Goal: Task Accomplishment & Management: Use online tool/utility

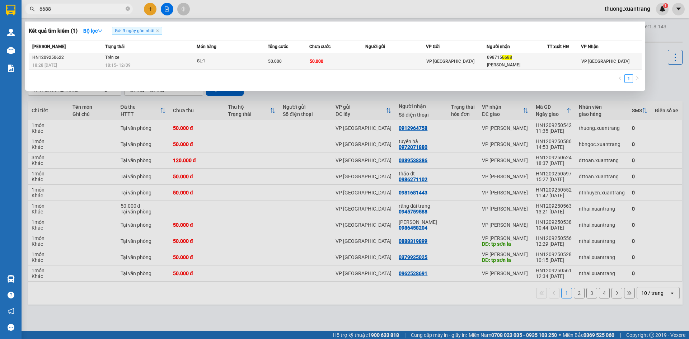
type input "6688"
click at [206, 61] on div "SL: 1" at bounding box center [224, 61] width 54 height 8
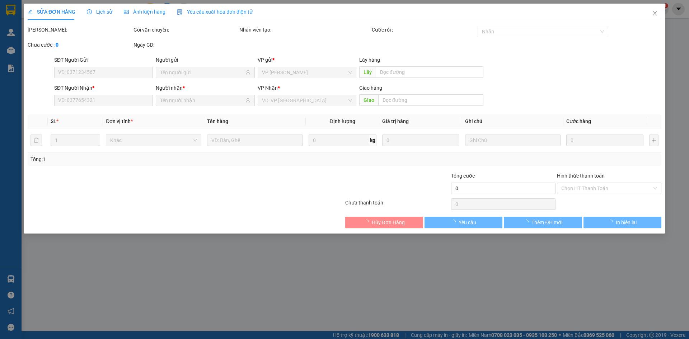
click at [139, 10] on span "Ảnh kiện hàng" at bounding box center [145, 12] width 42 height 6
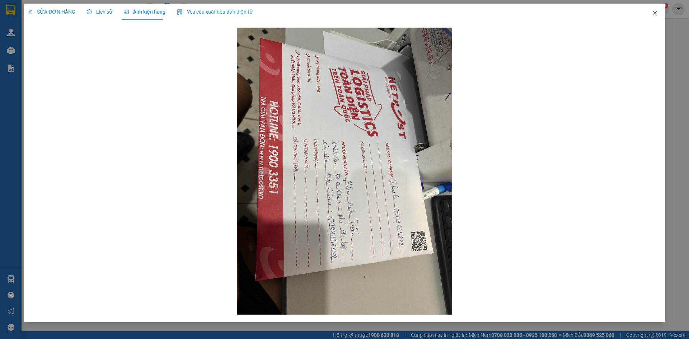
click at [657, 12] on icon "close" at bounding box center [655, 13] width 6 height 6
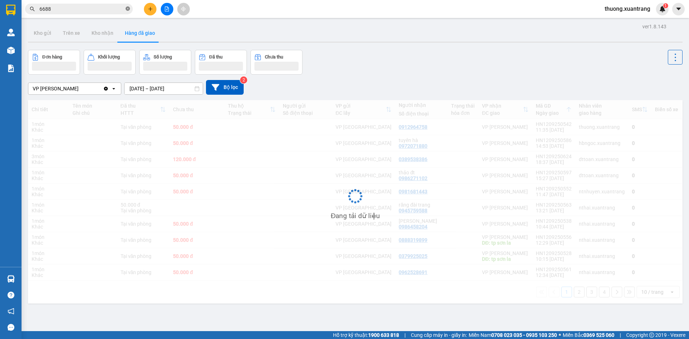
click at [127, 8] on icon "close-circle" at bounding box center [128, 8] width 4 height 4
click at [109, 9] on input "text" at bounding box center [81, 9] width 85 height 8
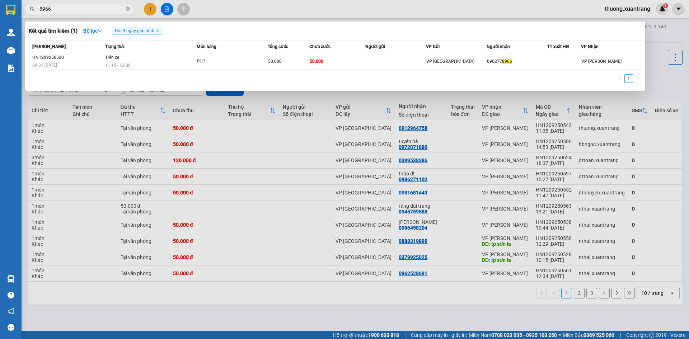
type input "8966"
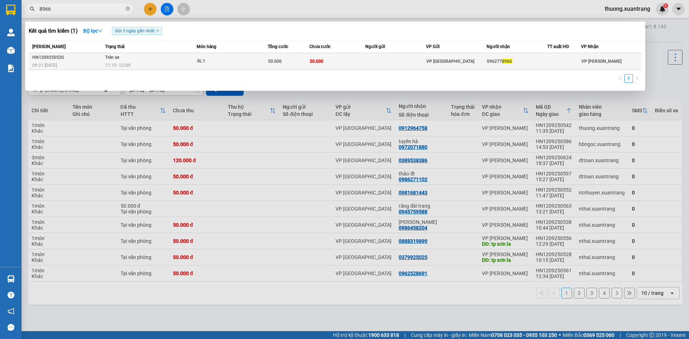
drag, startPoint x: 153, startPoint y: 70, endPoint x: 154, endPoint y: 67, distance: 3.9
click at [153, 70] on div "[PERSON_NAME] thái Món hàng Tổng cước Chưa cước Người gửi VP Gửi Người nhận TT …" at bounding box center [335, 63] width 613 height 47
click at [154, 66] on div "11:15 [DATE]" at bounding box center [150, 65] width 91 height 8
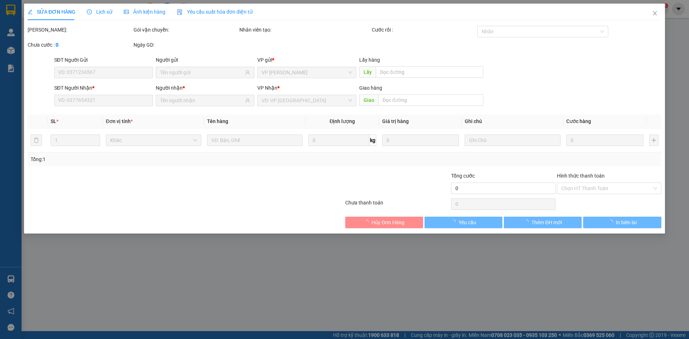
type input "0962778966"
type input "50.000"
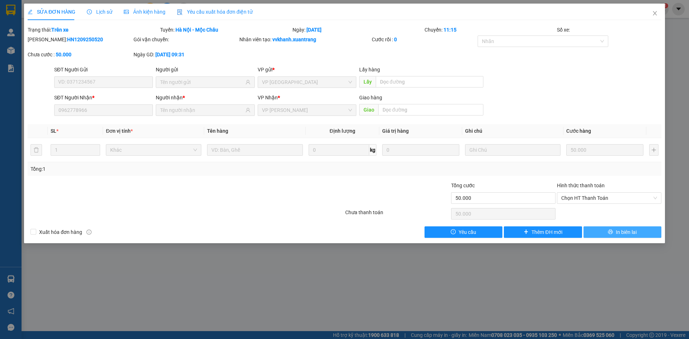
click at [614, 228] on button "In biên lai" at bounding box center [623, 232] width 78 height 11
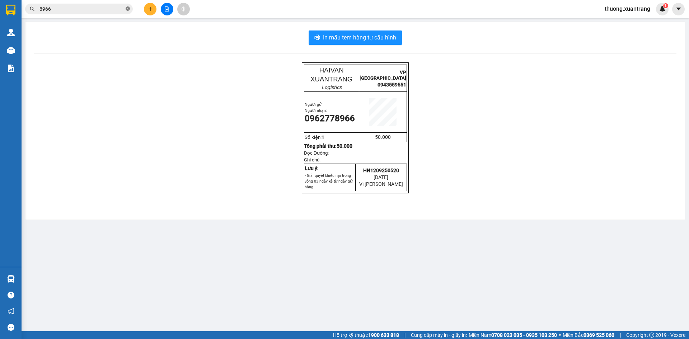
click at [128, 8] on icon "close-circle" at bounding box center [128, 8] width 4 height 4
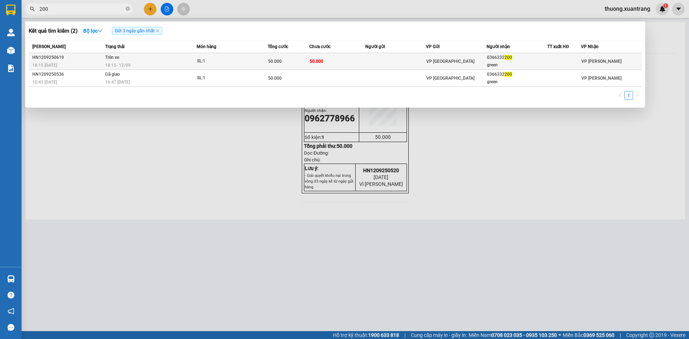
type input "200"
click at [232, 62] on div "SL: 1" at bounding box center [224, 61] width 54 height 8
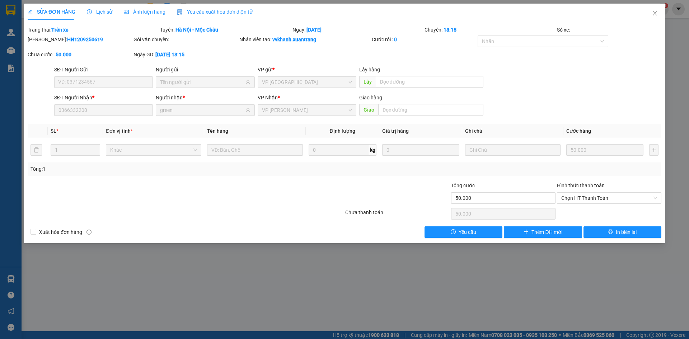
click at [149, 14] on span "Ảnh kiện hàng" at bounding box center [145, 12] width 42 height 6
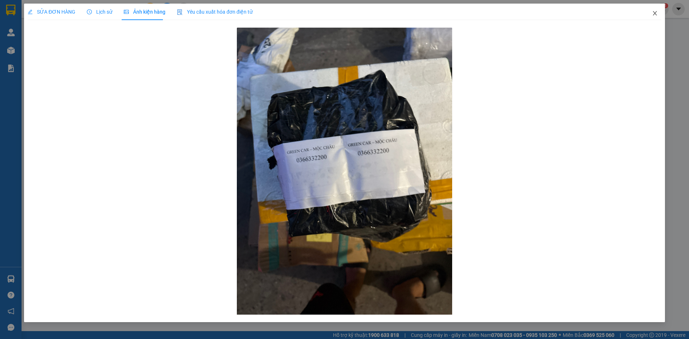
click at [654, 12] on icon "close" at bounding box center [655, 13] width 4 height 4
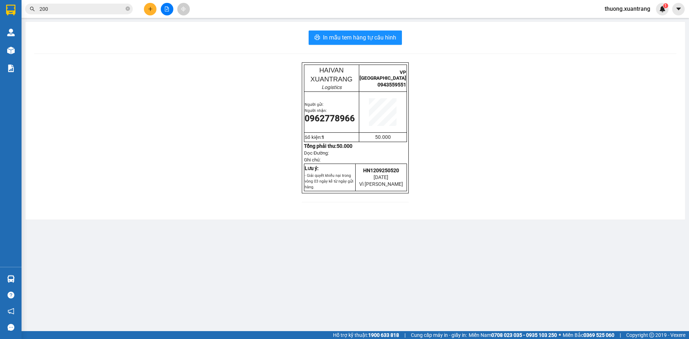
click at [61, 8] on input "200" at bounding box center [81, 9] width 85 height 8
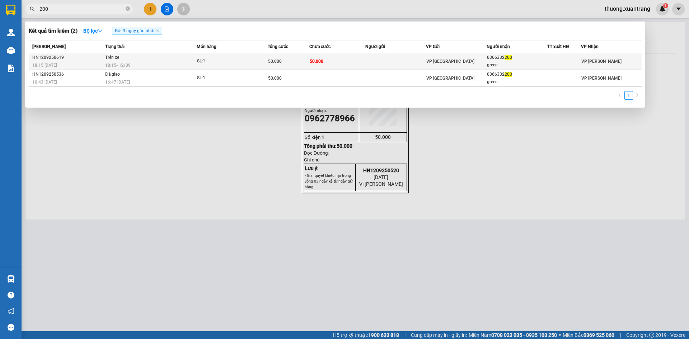
click at [279, 61] on span "50.000" at bounding box center [275, 61] width 14 height 5
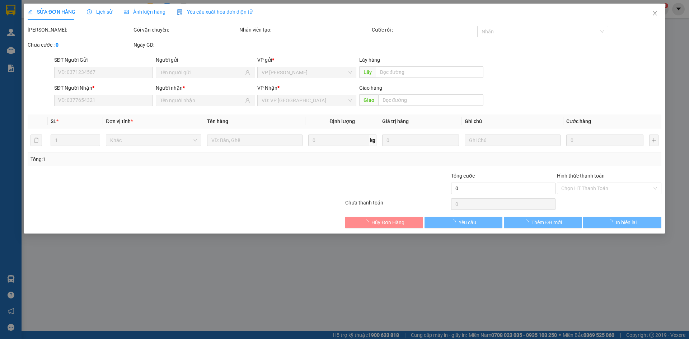
type input "0366332200"
type input "green"
type input "50.000"
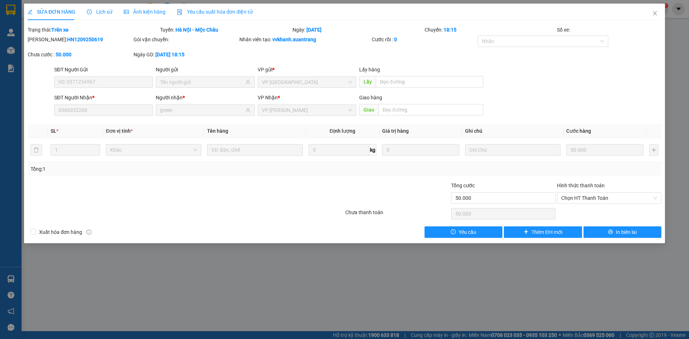
click at [156, 14] on span "Ảnh kiện hàng" at bounding box center [145, 12] width 42 height 6
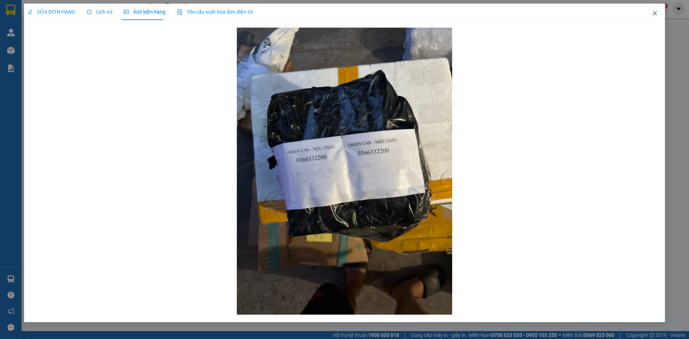
click at [657, 14] on icon "close" at bounding box center [655, 13] width 6 height 6
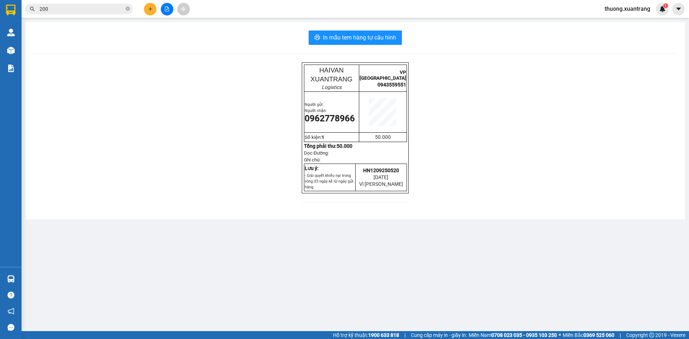
drag, startPoint x: 65, startPoint y: 4, endPoint x: 51, endPoint y: 6, distance: 14.8
click at [65, 4] on span "200" at bounding box center [79, 9] width 108 height 11
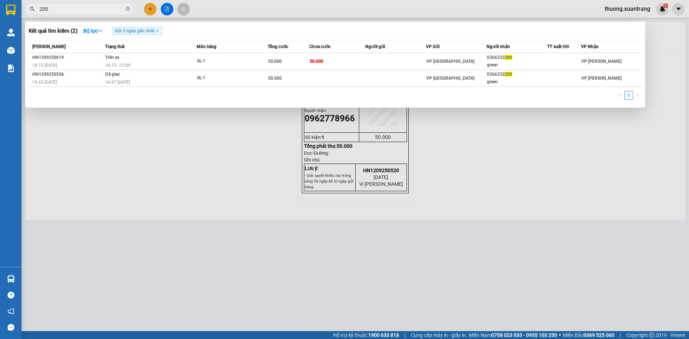
click at [39, 11] on span "200" at bounding box center [79, 9] width 108 height 11
click at [38, 9] on span "200" at bounding box center [79, 9] width 108 height 11
drag, startPoint x: 59, startPoint y: 10, endPoint x: 36, endPoint y: 11, distance: 23.3
click at [36, 11] on span "200" at bounding box center [79, 9] width 108 height 11
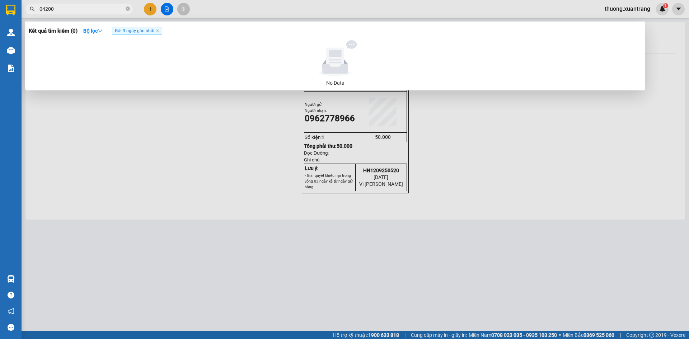
type input "04200"
click at [126, 9] on icon "close-circle" at bounding box center [128, 8] width 4 height 4
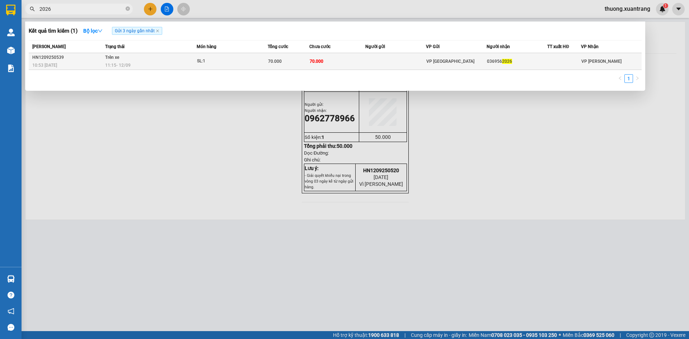
type input "2026"
click at [211, 63] on div "SL: 1" at bounding box center [224, 61] width 54 height 8
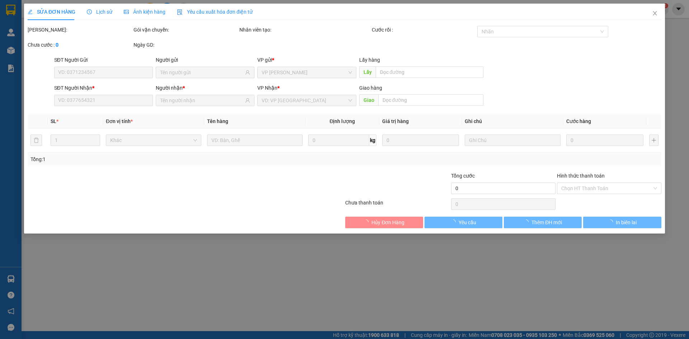
type input "0369562026"
type input "70.000"
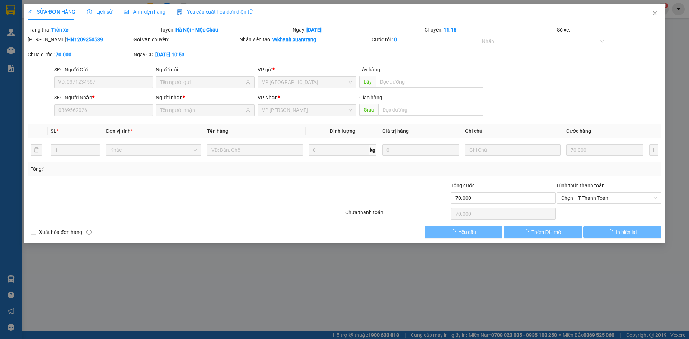
click at [143, 13] on span "Ảnh kiện hàng" at bounding box center [145, 12] width 42 height 6
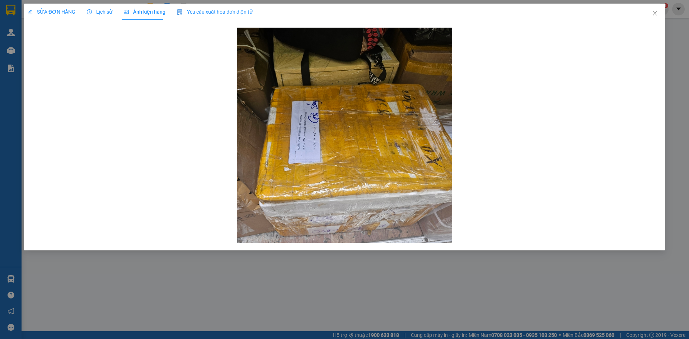
click at [59, 11] on span "SỬA ĐƠN HÀNG" at bounding box center [52, 12] width 48 height 6
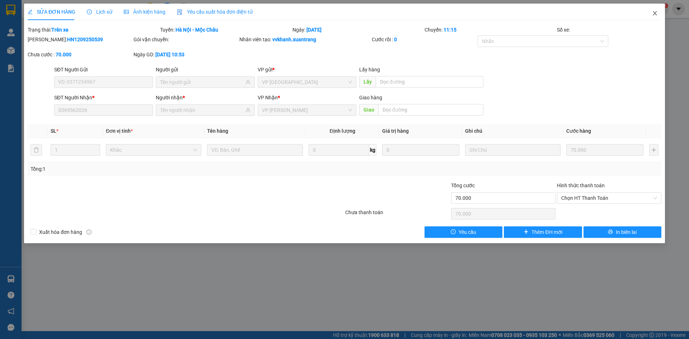
click at [658, 15] on span "Close" at bounding box center [655, 14] width 20 height 20
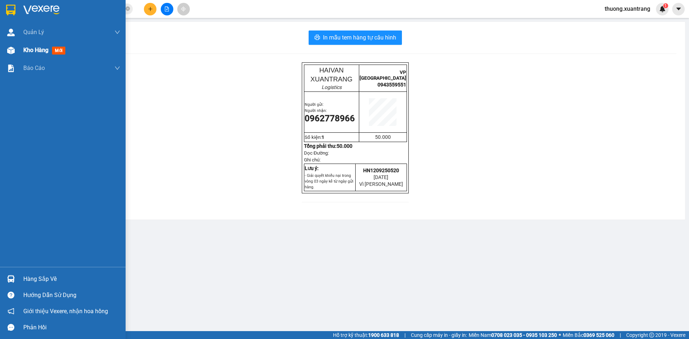
click at [10, 51] on img at bounding box center [11, 51] width 8 height 8
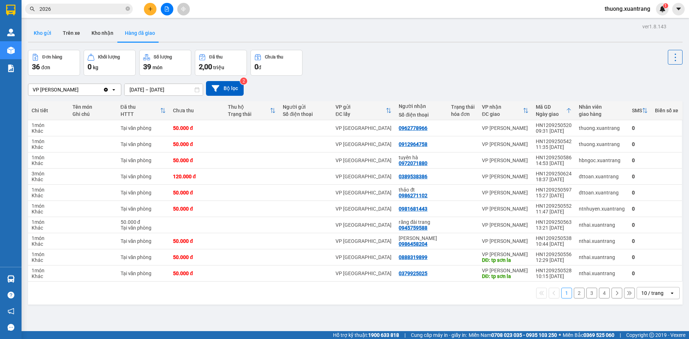
click at [33, 31] on button "Kho gửi" at bounding box center [42, 32] width 29 height 17
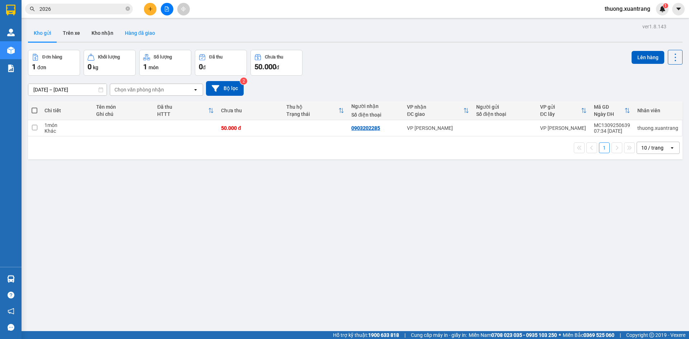
click at [140, 36] on button "Hàng đã giao" at bounding box center [140, 32] width 42 height 17
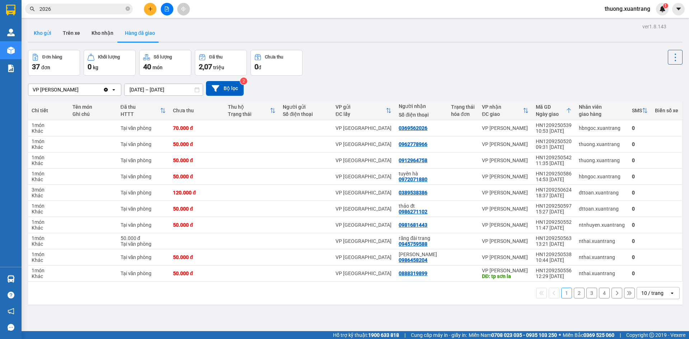
click at [46, 31] on button "Kho gửi" at bounding box center [42, 32] width 29 height 17
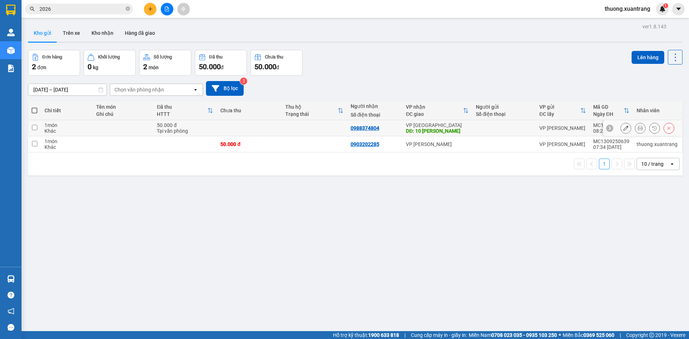
click at [638, 127] on icon at bounding box center [640, 128] width 5 height 5
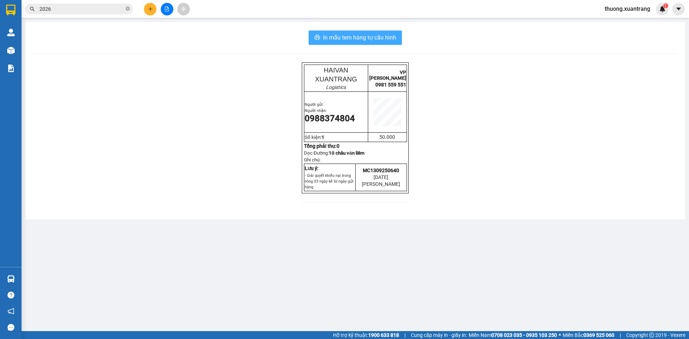
click at [374, 36] on span "In mẫu tem hàng tự cấu hình" at bounding box center [359, 37] width 73 height 9
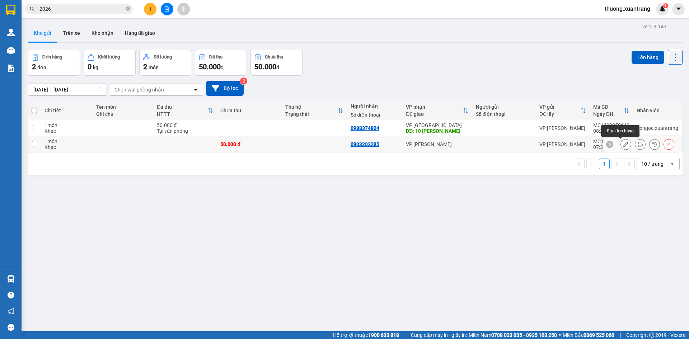
click at [621, 144] on button at bounding box center [626, 144] width 10 height 13
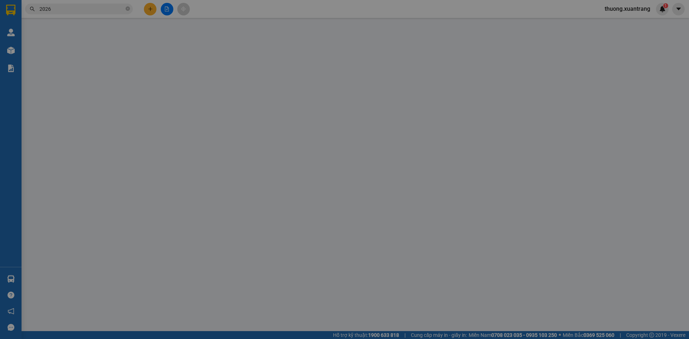
type input "0903202285"
type input "50.000"
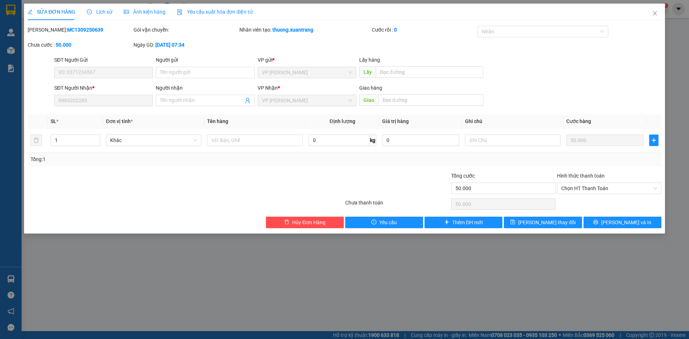
click at [145, 16] on div "Ảnh kiện hàng" at bounding box center [145, 12] width 42 height 17
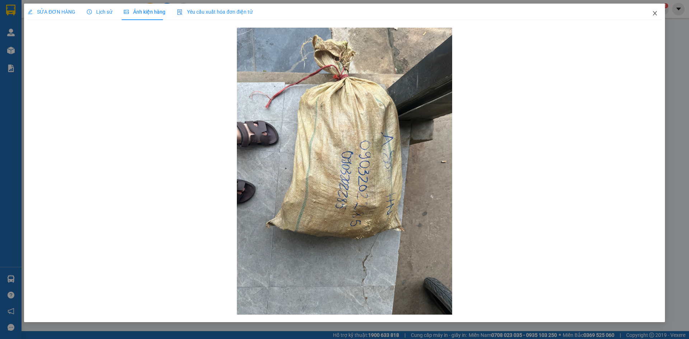
click at [654, 10] on span "Close" at bounding box center [655, 14] width 20 height 20
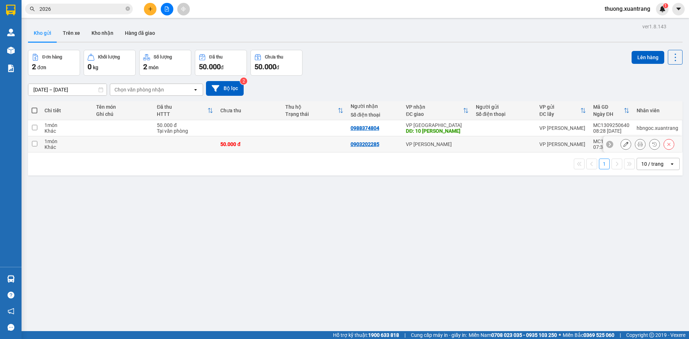
click at [276, 150] on td "50.000 đ" at bounding box center [249, 144] width 65 height 16
checkbox input "true"
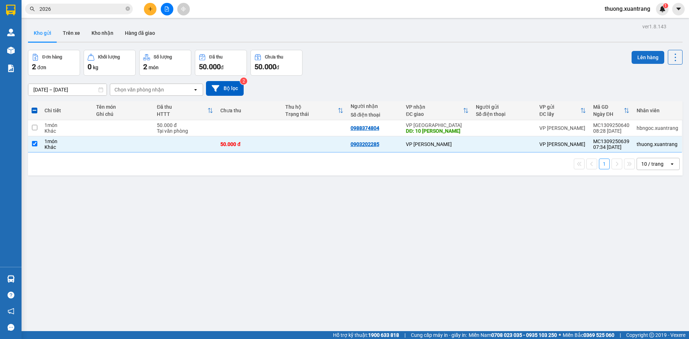
click at [647, 57] on button "Lên hàng" at bounding box center [648, 57] width 33 height 13
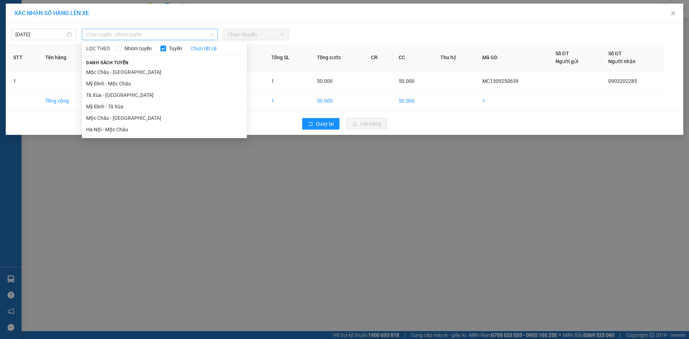
click at [113, 34] on span "Chọn tuyến - nhóm tuyến" at bounding box center [149, 34] width 127 height 11
click at [146, 120] on li "Mộc Châu - [GEOGRAPHIC_DATA]" at bounding box center [164, 117] width 165 height 11
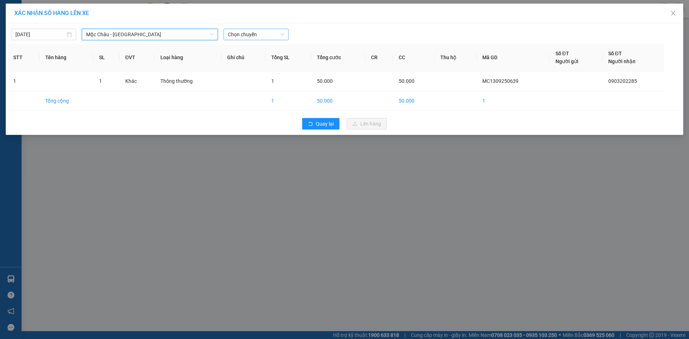
click at [264, 34] on span "Chọn chuyến" at bounding box center [256, 34] width 56 height 11
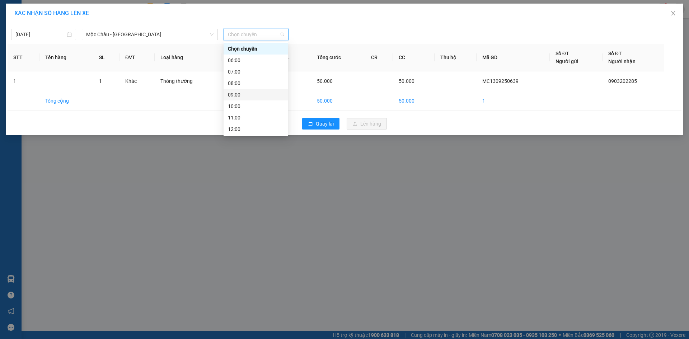
click at [250, 90] on div "09:00" at bounding box center [256, 94] width 65 height 11
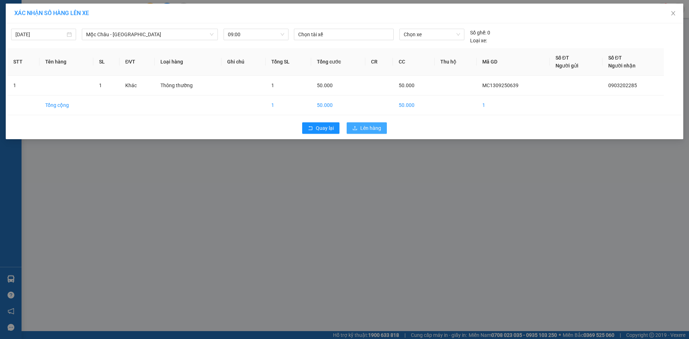
click at [365, 129] on span "Lên hàng" at bounding box center [370, 128] width 21 height 8
